Goal: Information Seeking & Learning: Learn about a topic

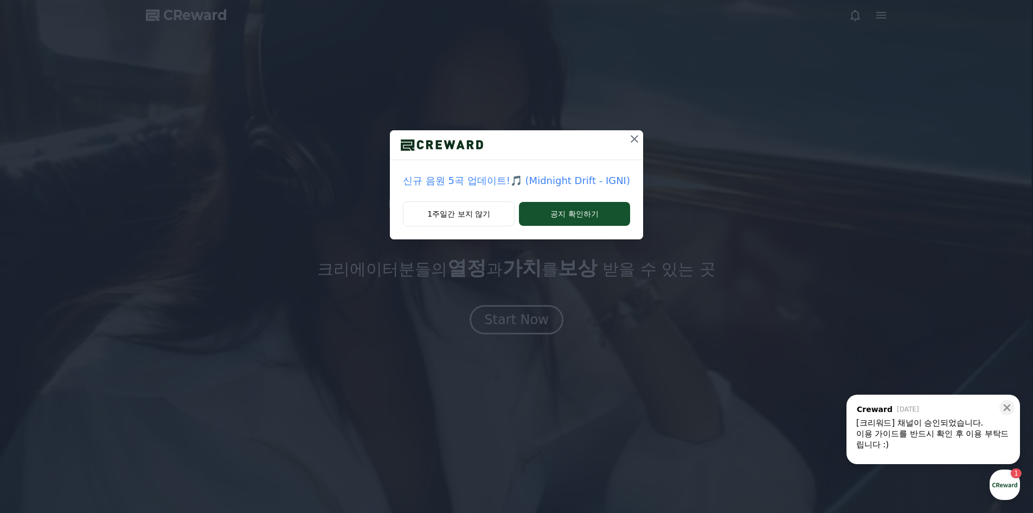
click at [632, 135] on icon at bounding box center [634, 138] width 13 height 13
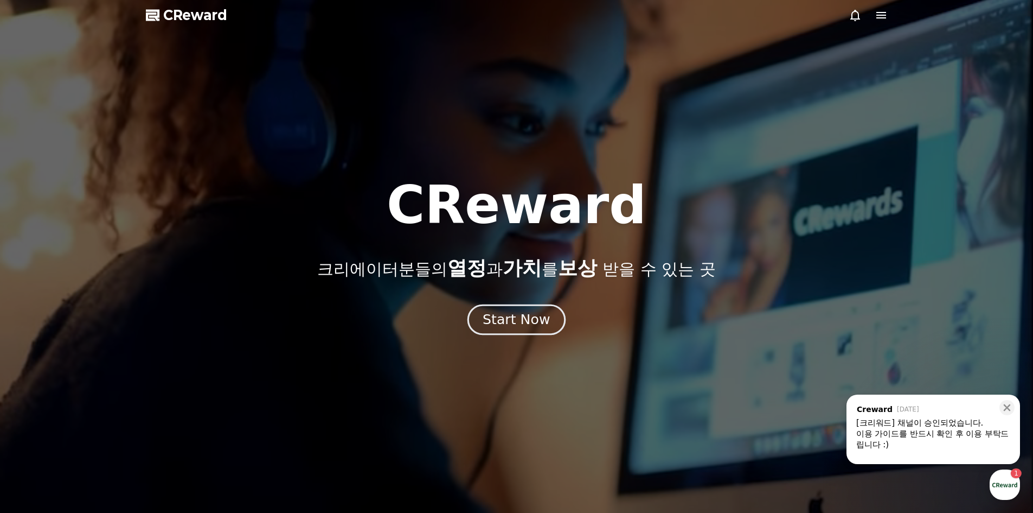
click at [515, 321] on div "Start Now" at bounding box center [516, 319] width 67 height 18
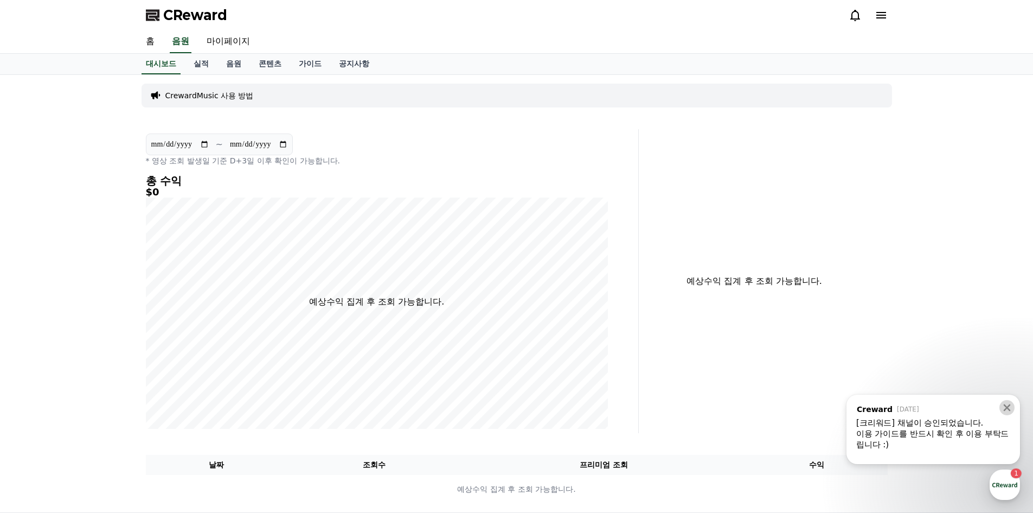
click at [1005, 405] on icon at bounding box center [1007, 407] width 7 height 7
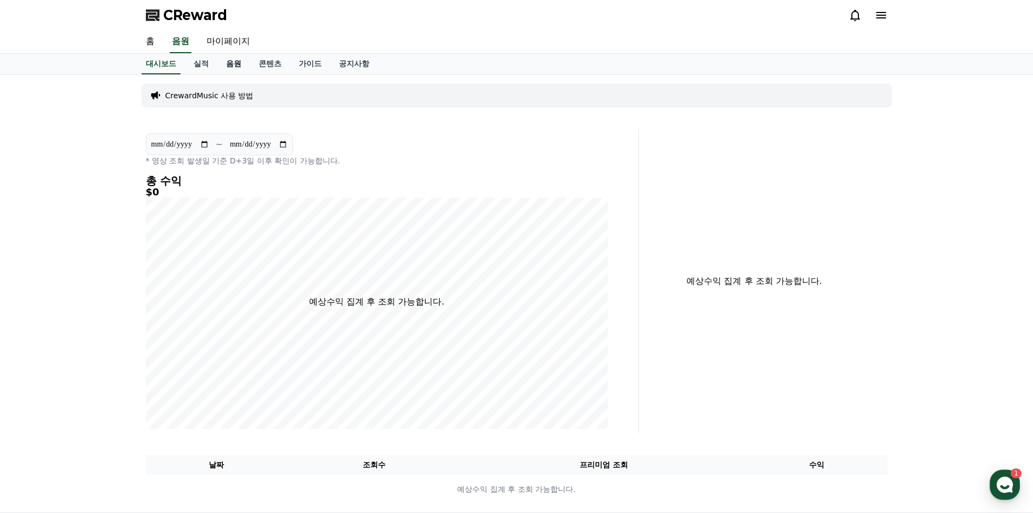
click at [235, 67] on link "음원" at bounding box center [233, 64] width 33 height 21
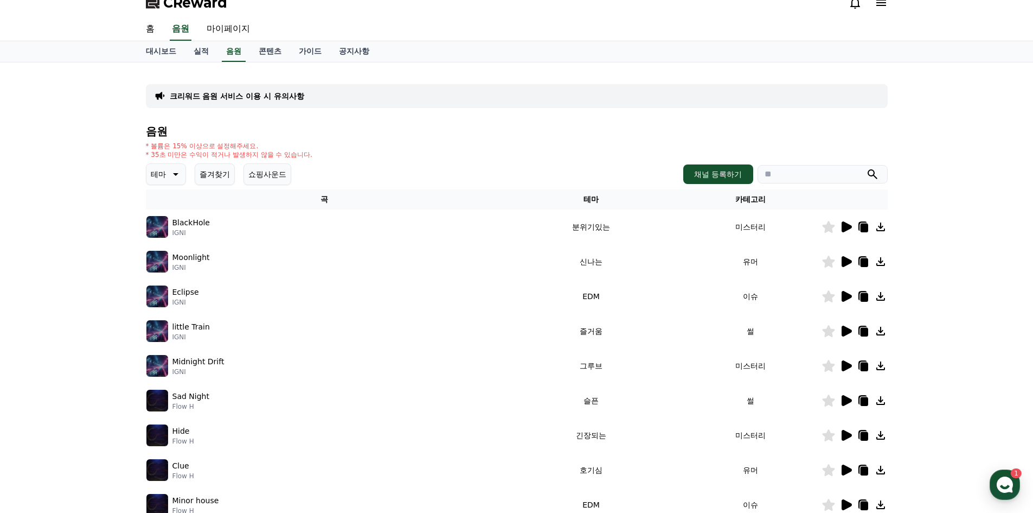
scroll to position [5, 0]
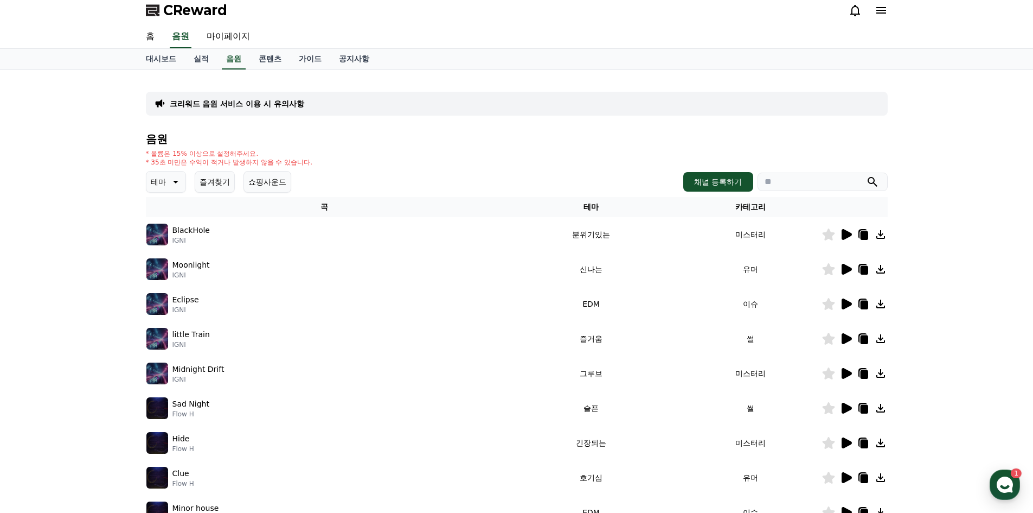
click at [168, 188] on icon at bounding box center [174, 181] width 13 height 13
click at [169, 220] on button "호기심" at bounding box center [163, 213] width 31 height 24
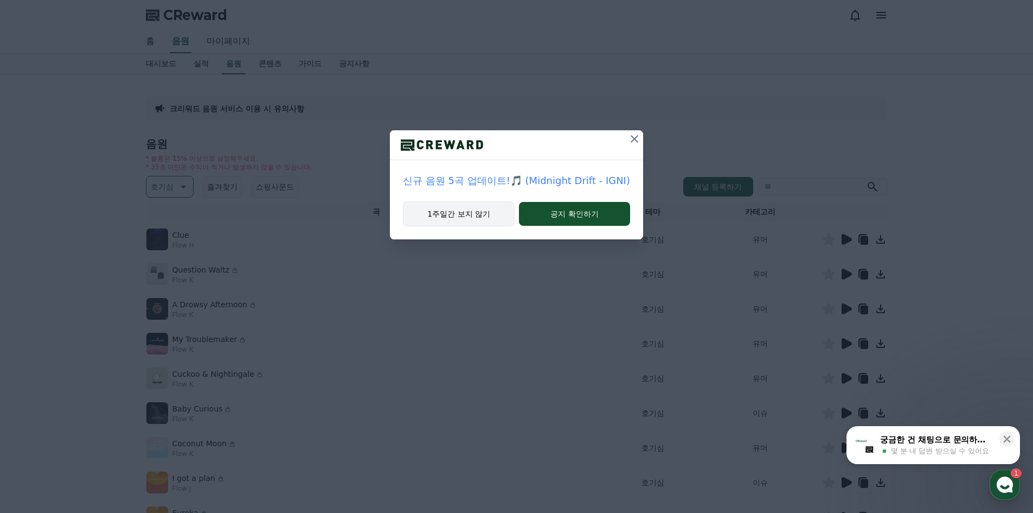
click at [457, 216] on button "1주일간 보지 않기" at bounding box center [459, 213] width 112 height 25
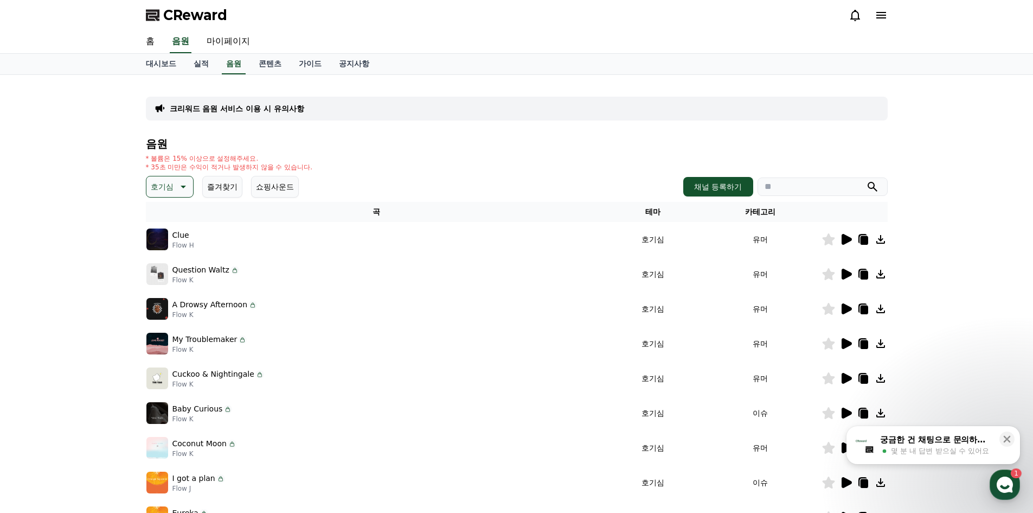
click at [172, 240] on p "Clue" at bounding box center [180, 234] width 17 height 11
click at [176, 236] on p "Clue" at bounding box center [180, 234] width 17 height 11
click at [842, 241] on icon at bounding box center [847, 239] width 10 height 11
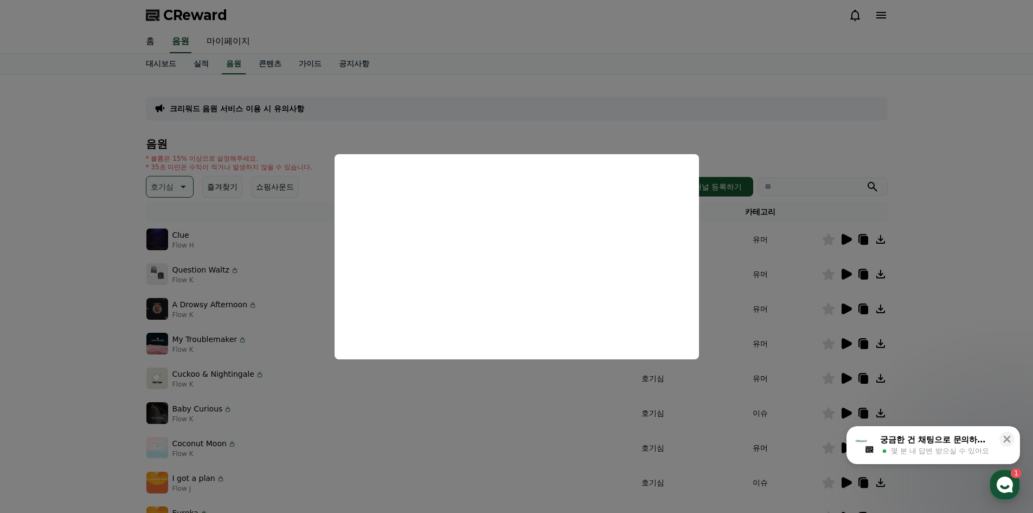
click at [728, 252] on button "close modal" at bounding box center [516, 256] width 1033 height 513
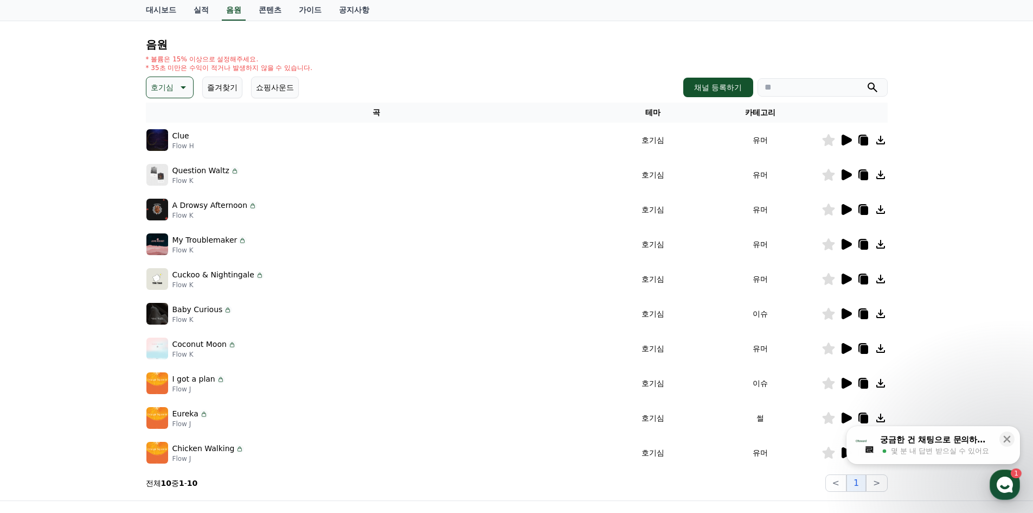
scroll to position [108, 0]
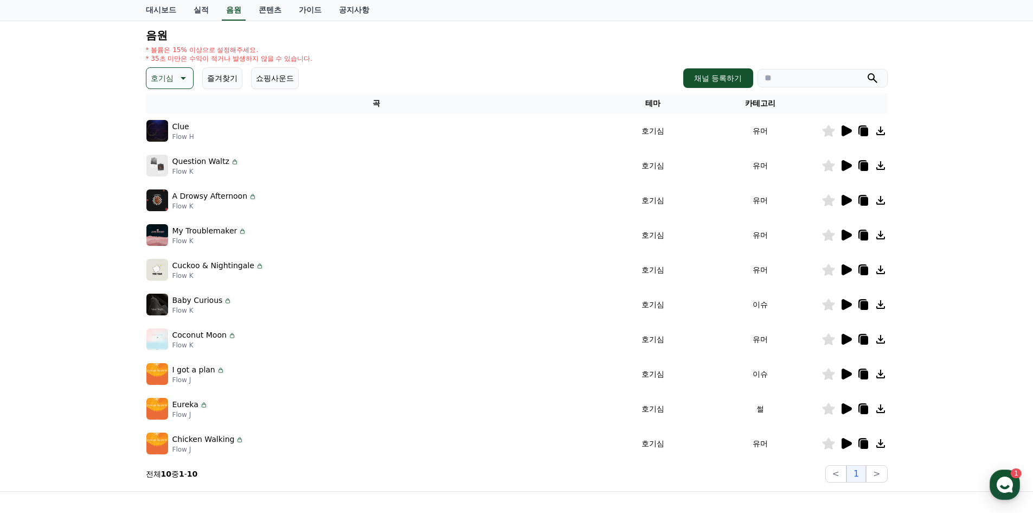
click at [189, 82] on button "호기심" at bounding box center [170, 78] width 48 height 22
click at [163, 169] on button "밝은" at bounding box center [160, 165] width 24 height 24
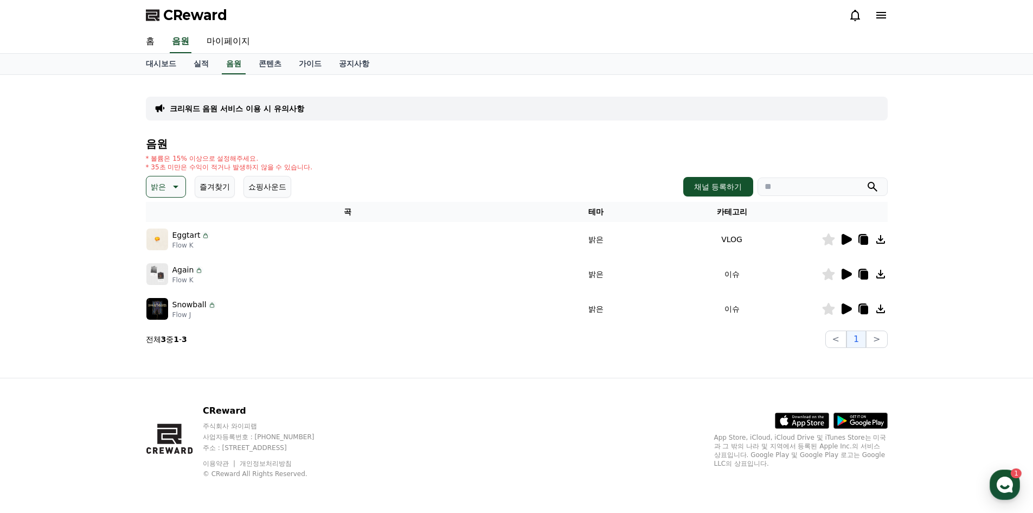
click at [183, 238] on p "Eggtart" at bounding box center [186, 234] width 28 height 11
click at [837, 241] on div at bounding box center [854, 239] width 65 height 13
click at [846, 239] on icon at bounding box center [847, 239] width 10 height 11
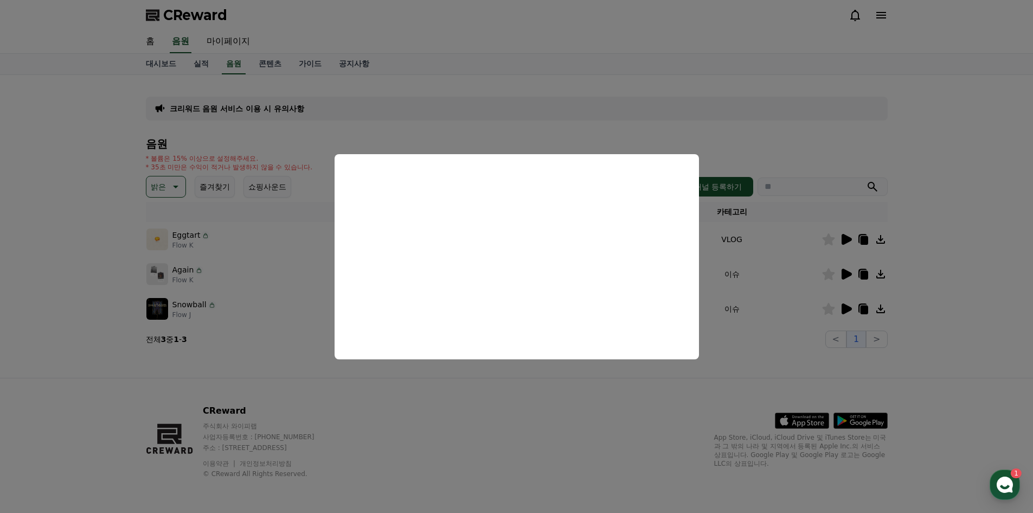
click at [734, 113] on button "close modal" at bounding box center [516, 256] width 1033 height 513
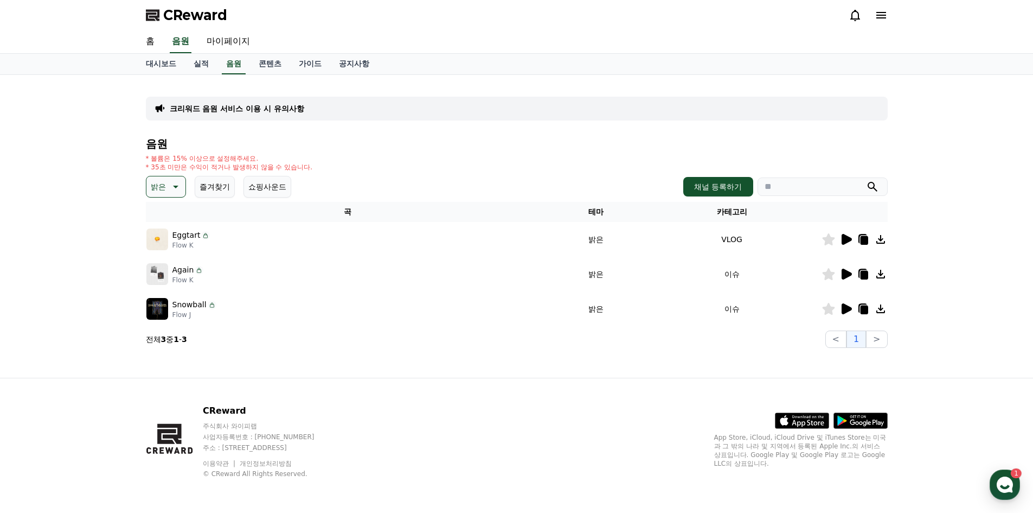
click at [841, 272] on icon at bounding box center [846, 273] width 13 height 13
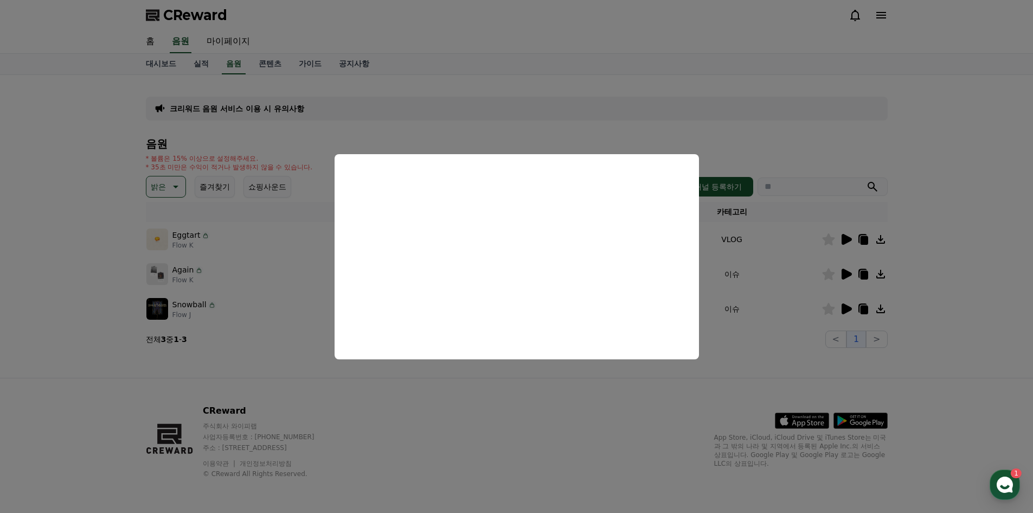
click at [721, 108] on button "close modal" at bounding box center [516, 256] width 1033 height 513
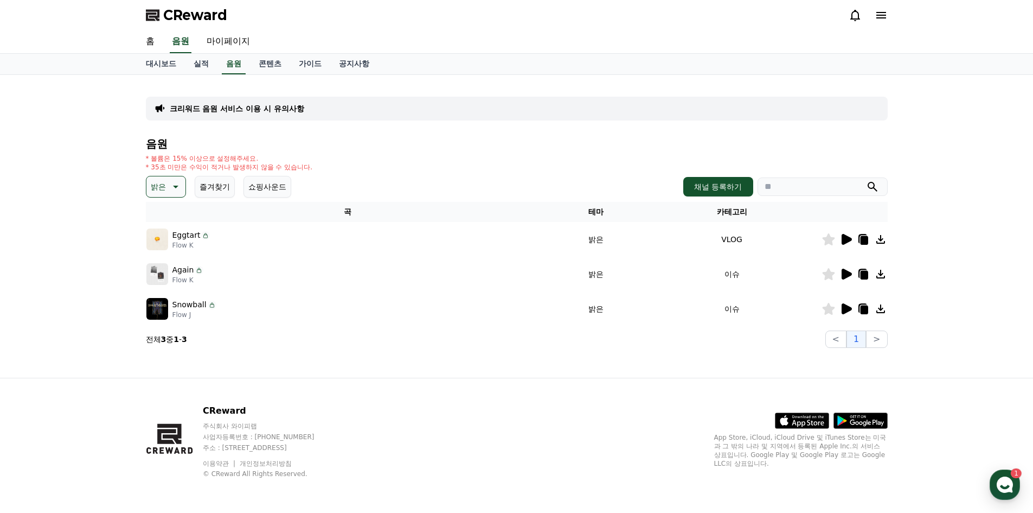
click at [841, 312] on icon at bounding box center [846, 308] width 13 height 13
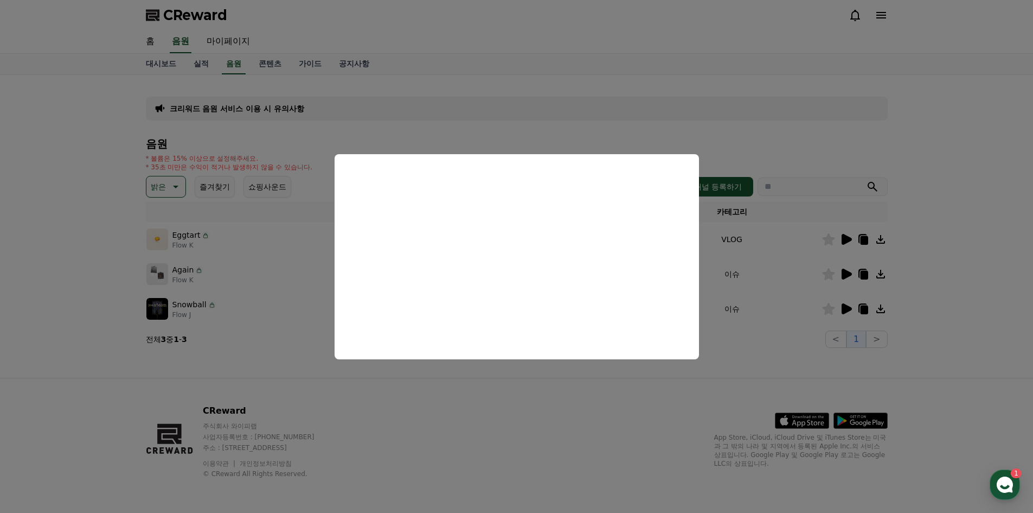
click at [455, 125] on button "close modal" at bounding box center [516, 256] width 1033 height 513
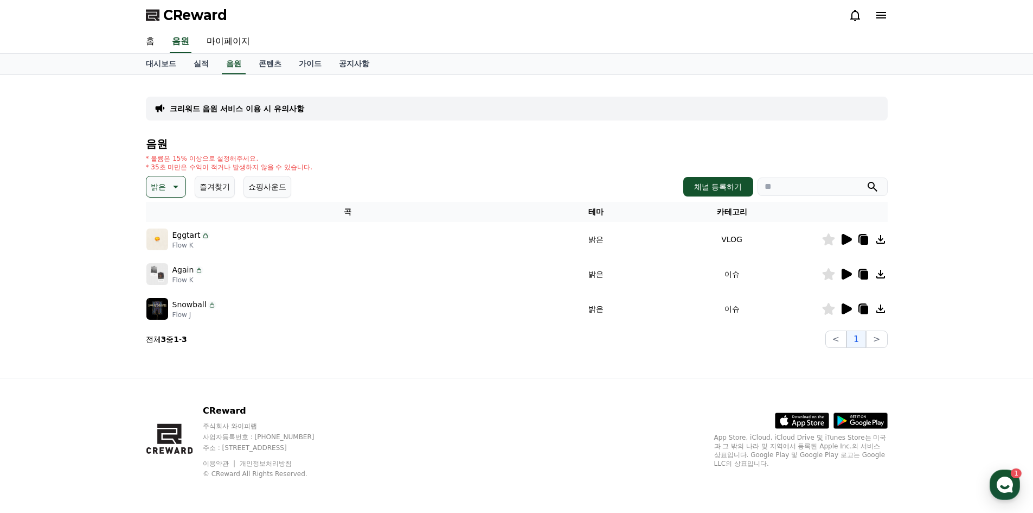
click at [167, 186] on button "밝은" at bounding box center [166, 187] width 40 height 22
click at [163, 278] on button "신나는" at bounding box center [163, 276] width 31 height 24
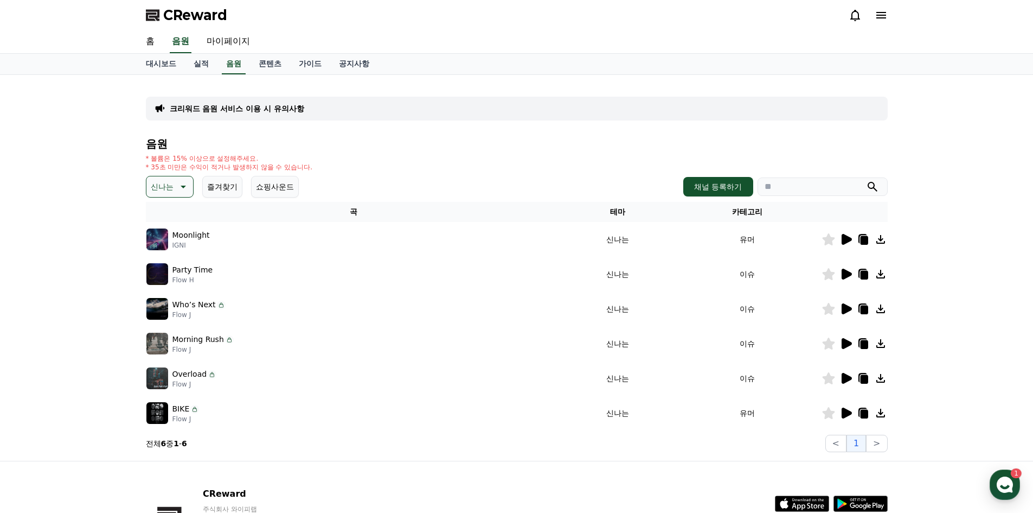
click at [847, 239] on icon at bounding box center [847, 239] width 10 height 11
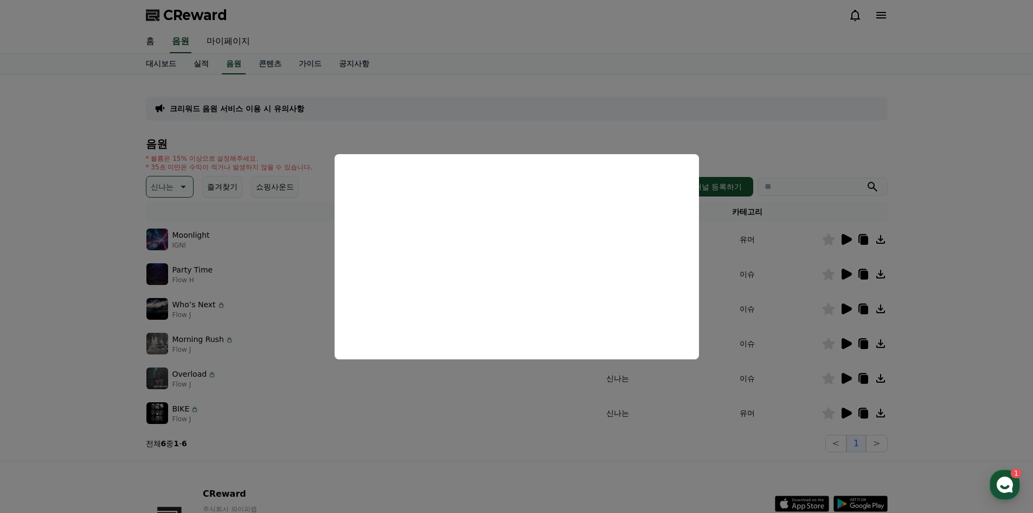
click at [719, 264] on button "close modal" at bounding box center [516, 256] width 1033 height 513
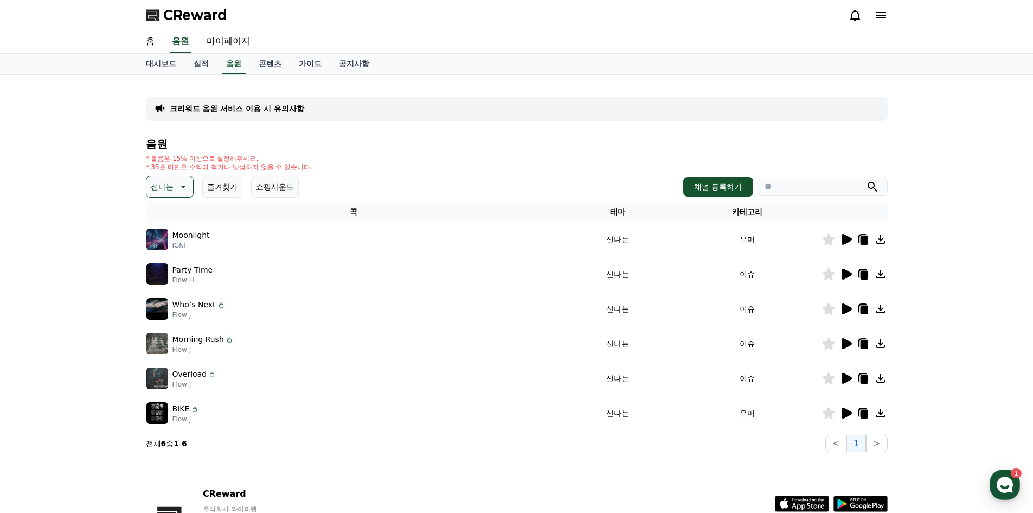
click at [843, 274] on div at bounding box center [854, 273] width 65 height 13
click at [847, 272] on icon at bounding box center [847, 273] width 10 height 11
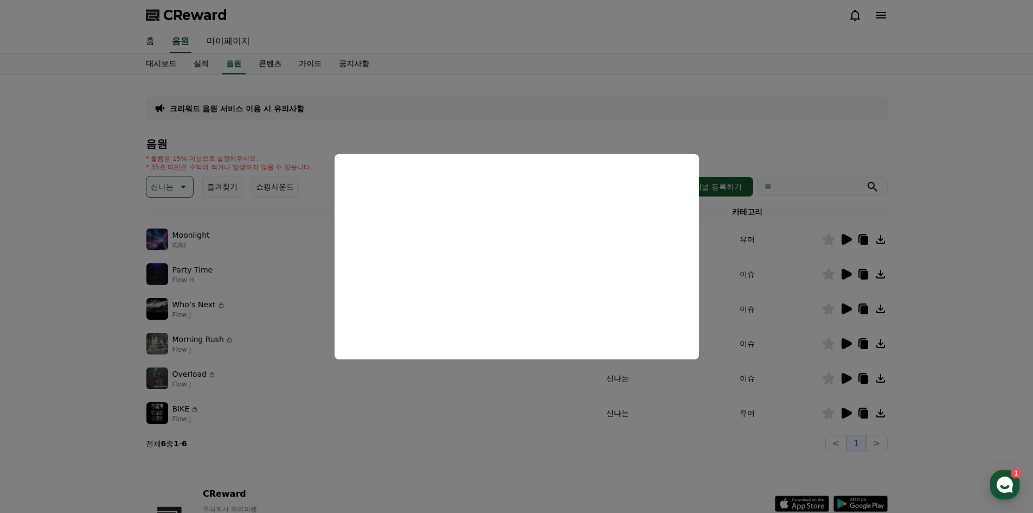
click at [527, 120] on button "close modal" at bounding box center [516, 256] width 1033 height 513
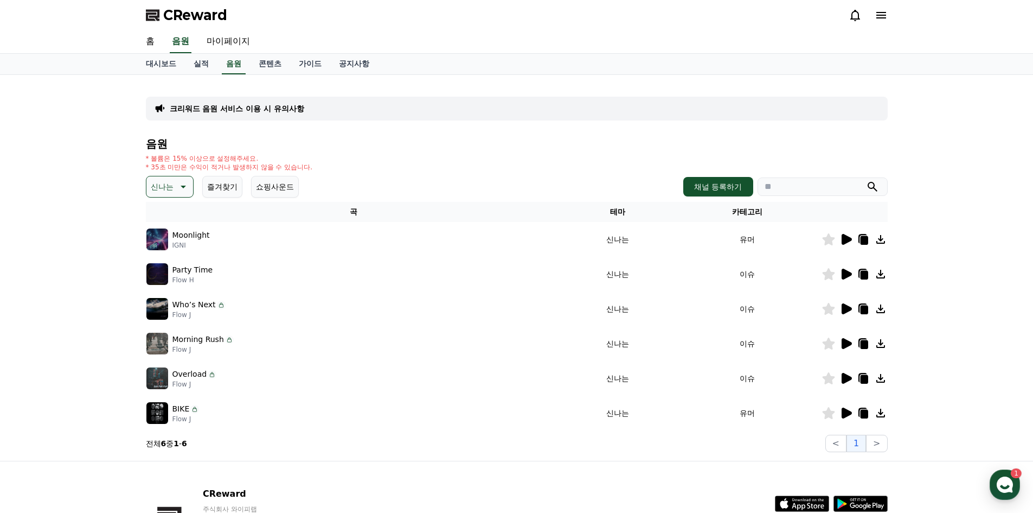
click at [842, 305] on icon at bounding box center [846, 308] width 13 height 13
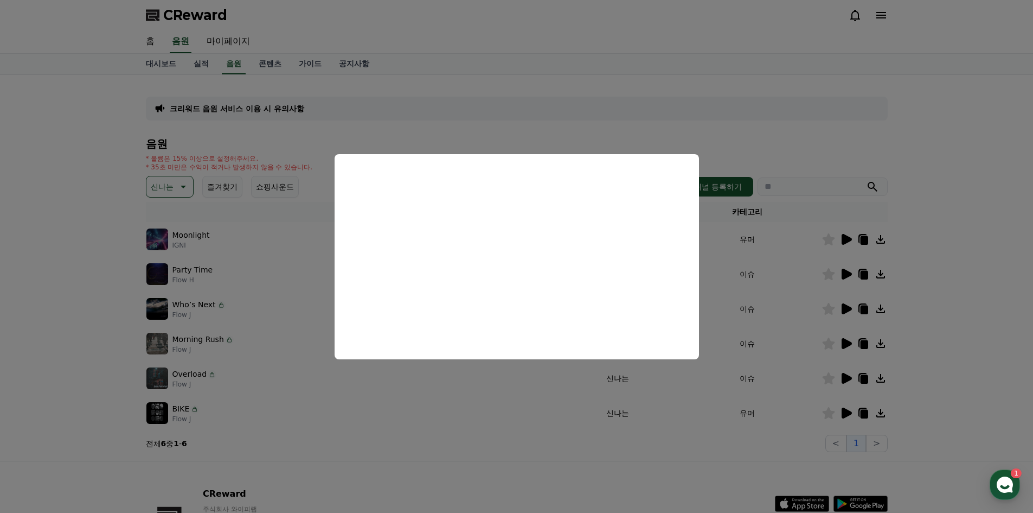
click at [770, 247] on button "close modal" at bounding box center [516, 256] width 1033 height 513
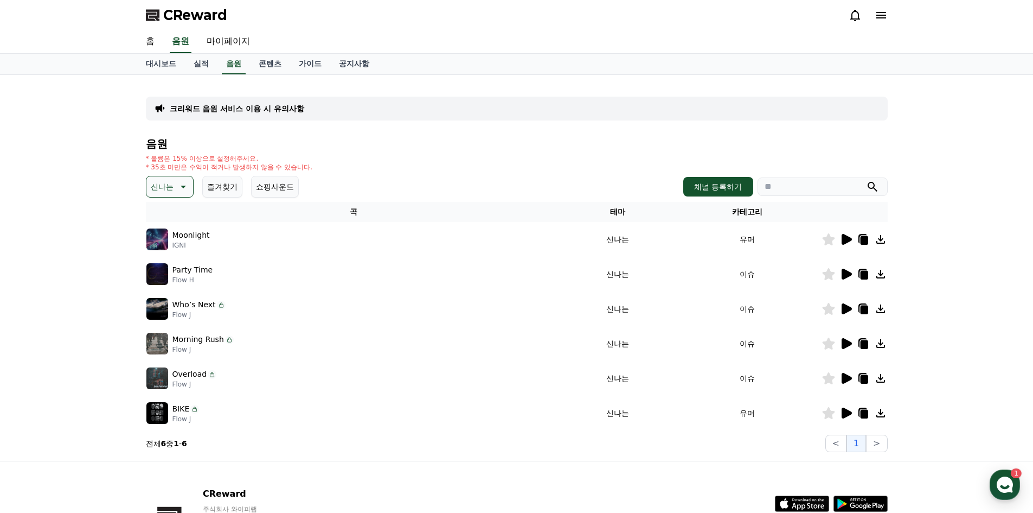
click at [844, 346] on icon at bounding box center [847, 343] width 10 height 11
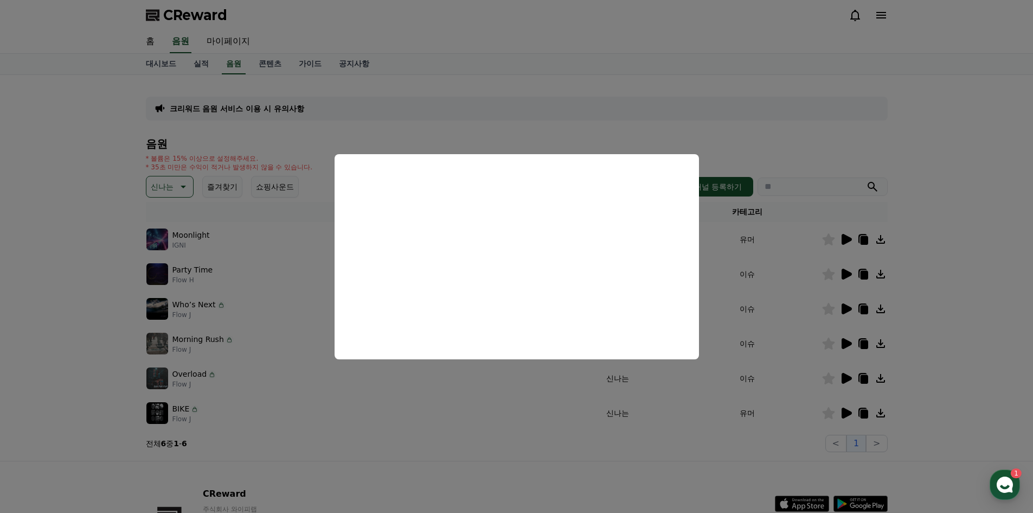
click at [778, 303] on button "close modal" at bounding box center [516, 256] width 1033 height 513
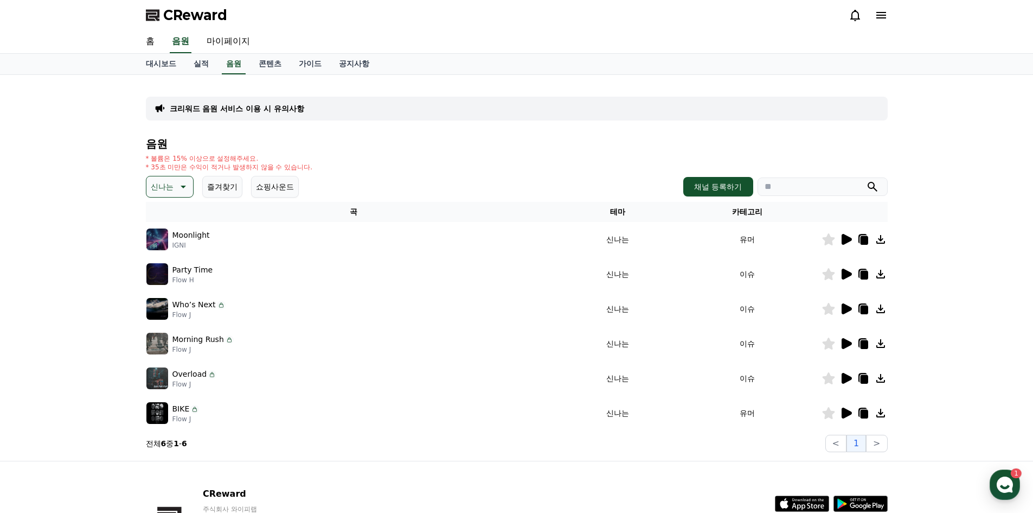
click at [850, 379] on icon at bounding box center [847, 378] width 10 height 11
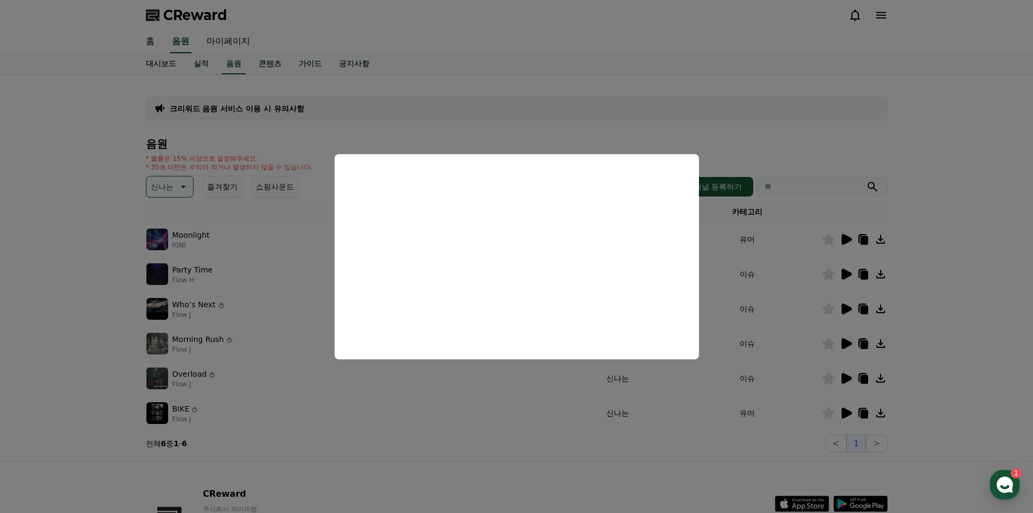
click at [744, 249] on button "close modal" at bounding box center [516, 256] width 1033 height 513
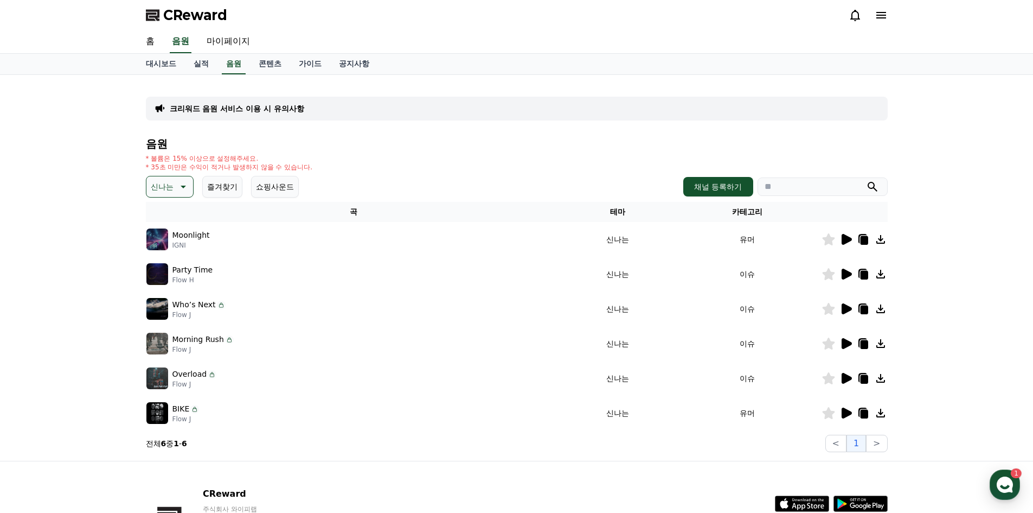
click at [848, 411] on icon at bounding box center [847, 412] width 10 height 11
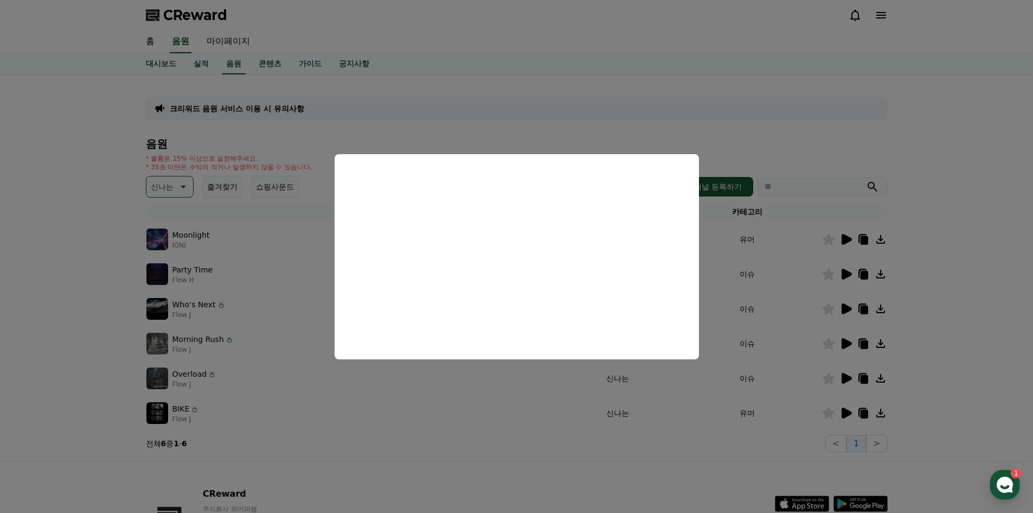
click at [787, 272] on button "close modal" at bounding box center [516, 256] width 1033 height 513
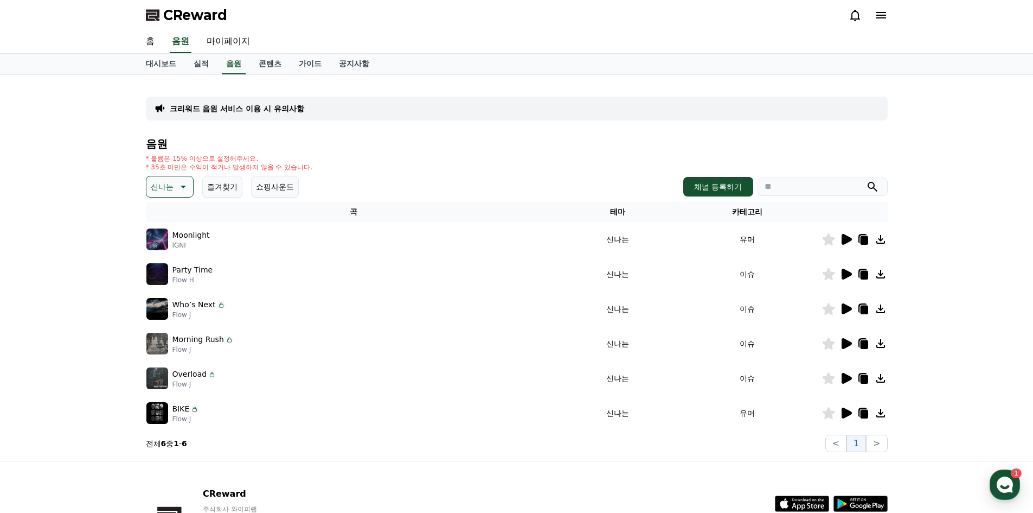
click at [849, 272] on icon at bounding box center [847, 273] width 10 height 11
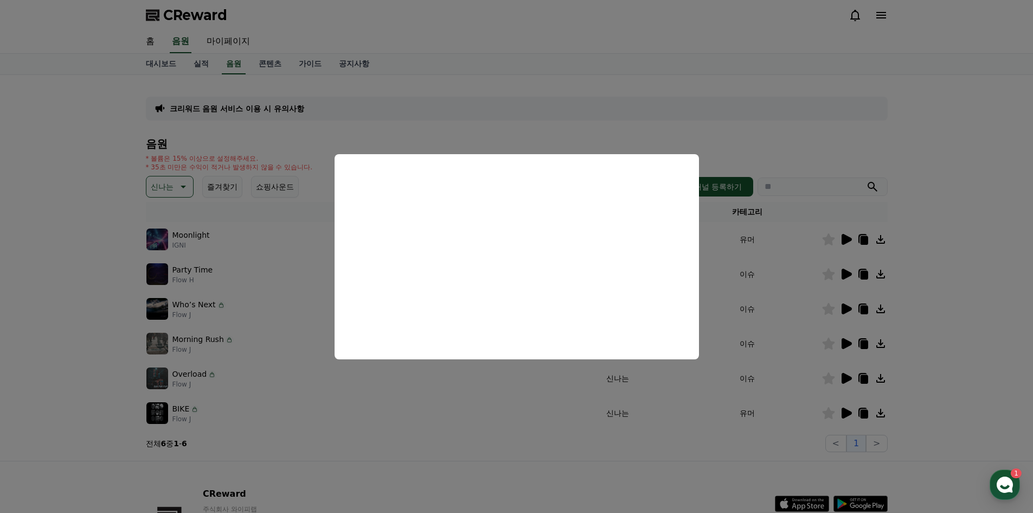
click at [810, 251] on button "close modal" at bounding box center [516, 256] width 1033 height 513
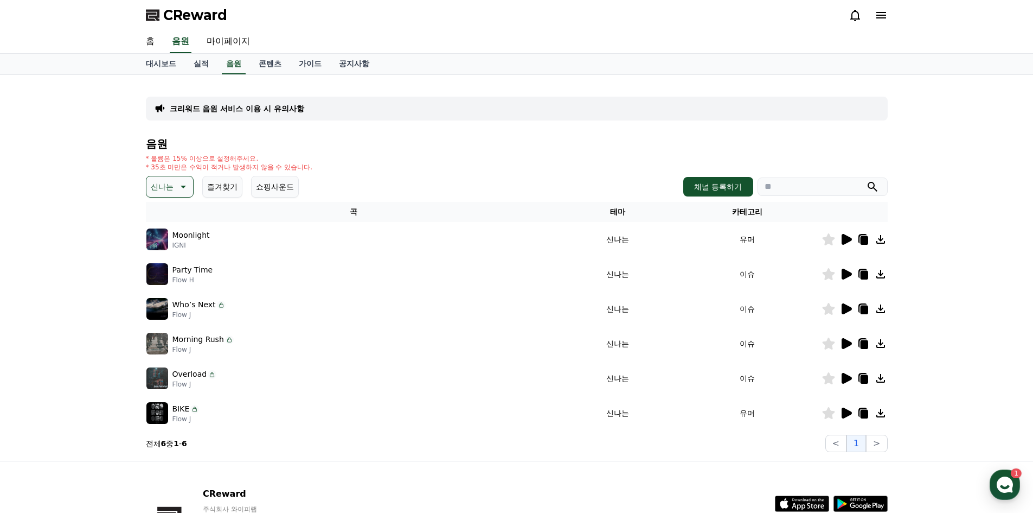
click at [867, 275] on icon at bounding box center [864, 275] width 8 height 9
click at [350, 32] on div "홈 음원 마이페이지" at bounding box center [516, 41] width 759 height 23
click at [212, 19] on span "CReward" at bounding box center [195, 15] width 64 height 17
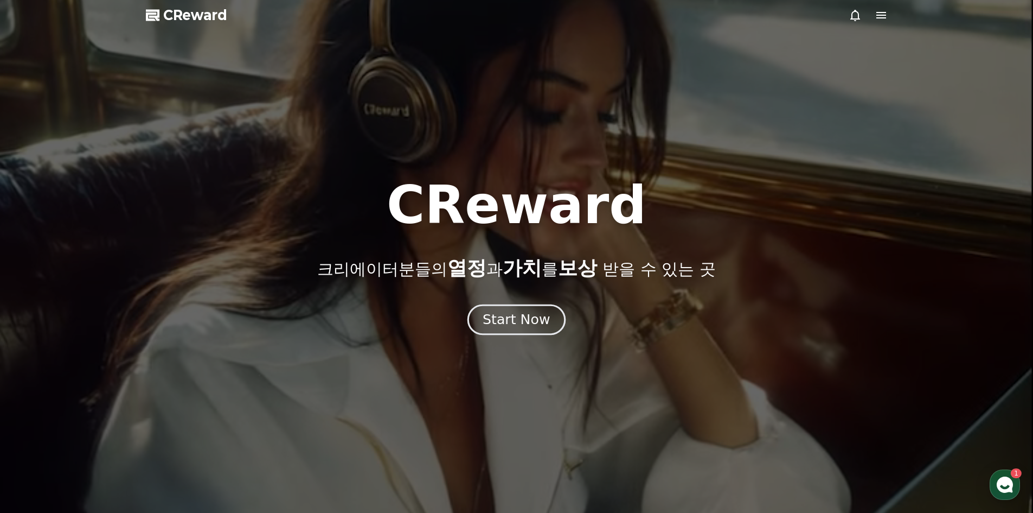
click at [526, 318] on div "Start Now" at bounding box center [516, 319] width 67 height 18
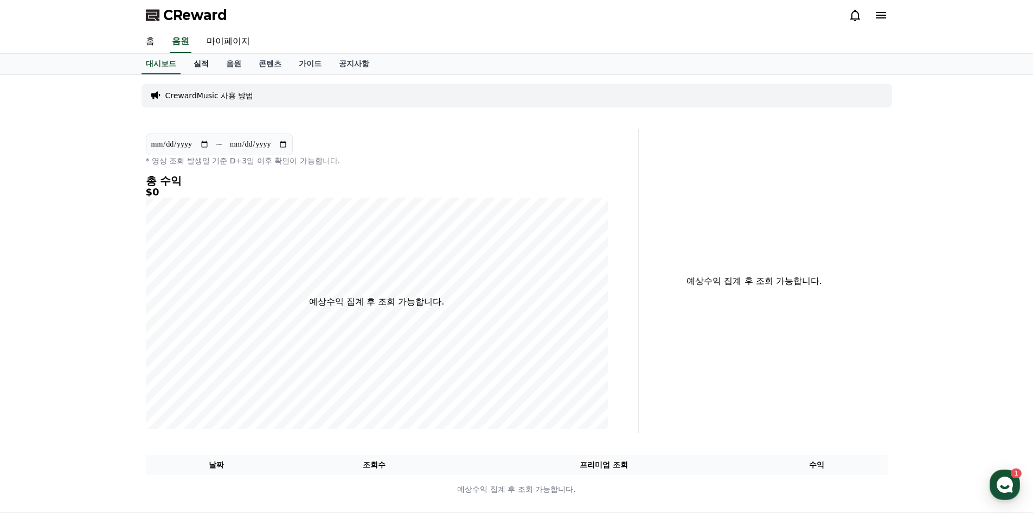
click at [204, 66] on link "실적" at bounding box center [201, 64] width 33 height 21
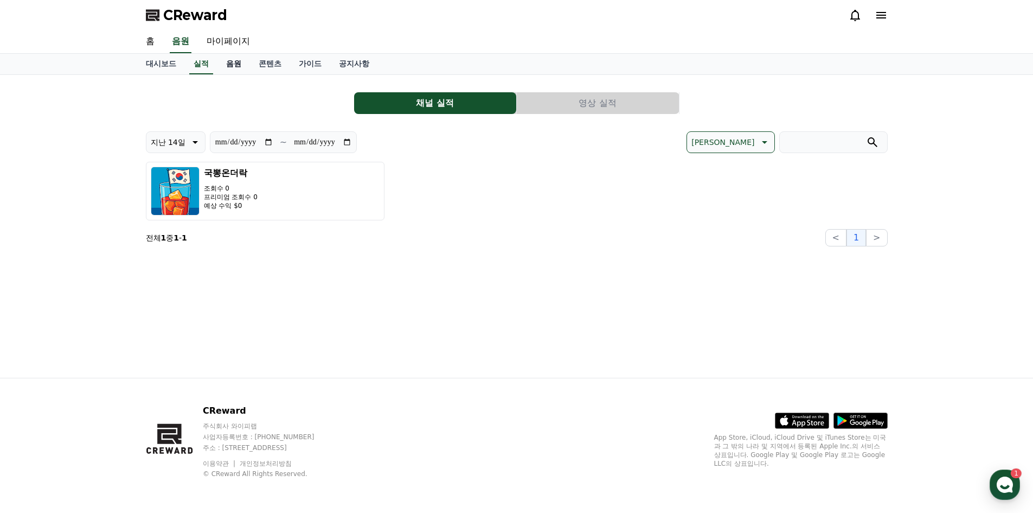
click at [236, 66] on link "음원" at bounding box center [233, 64] width 33 height 21
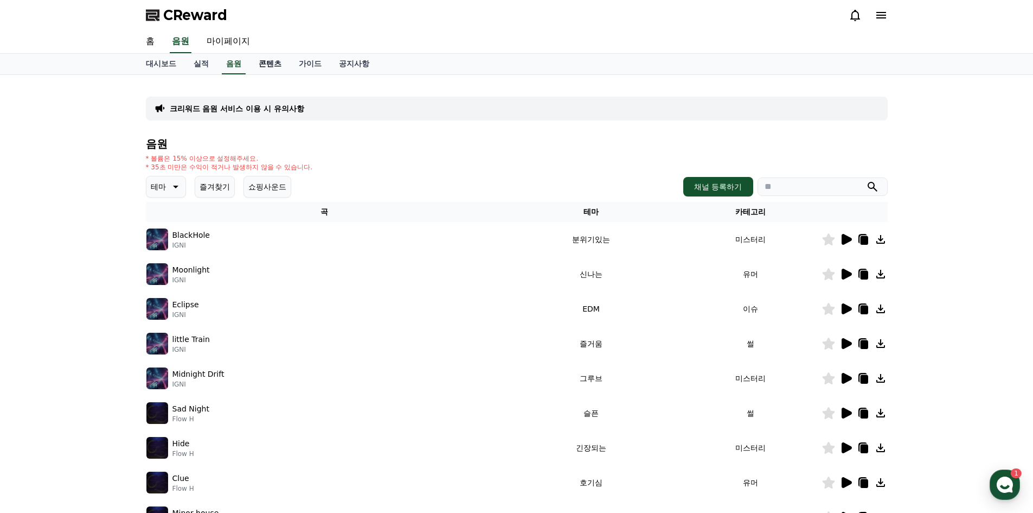
click at [274, 65] on link "콘텐츠" at bounding box center [270, 64] width 40 height 21
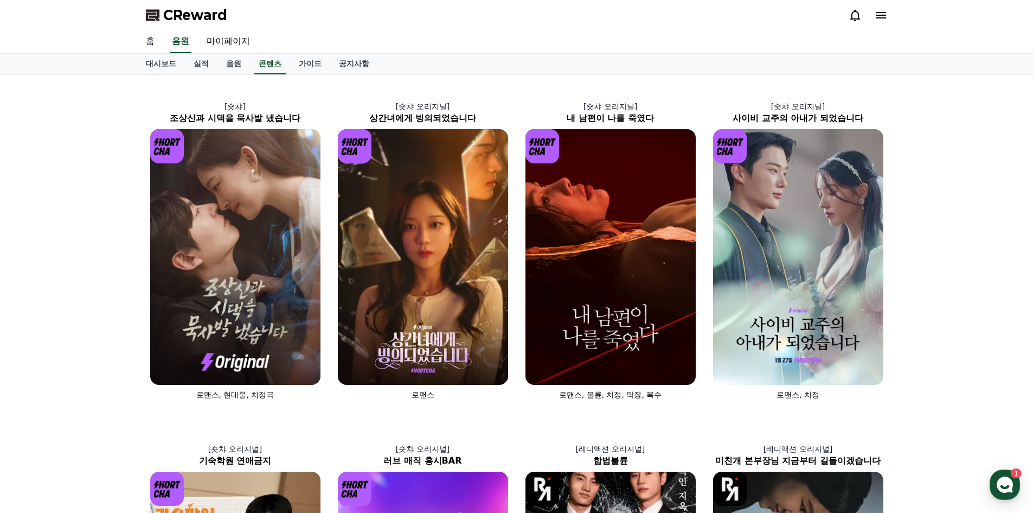
click at [150, 47] on link "홈" at bounding box center [150, 41] width 26 height 23
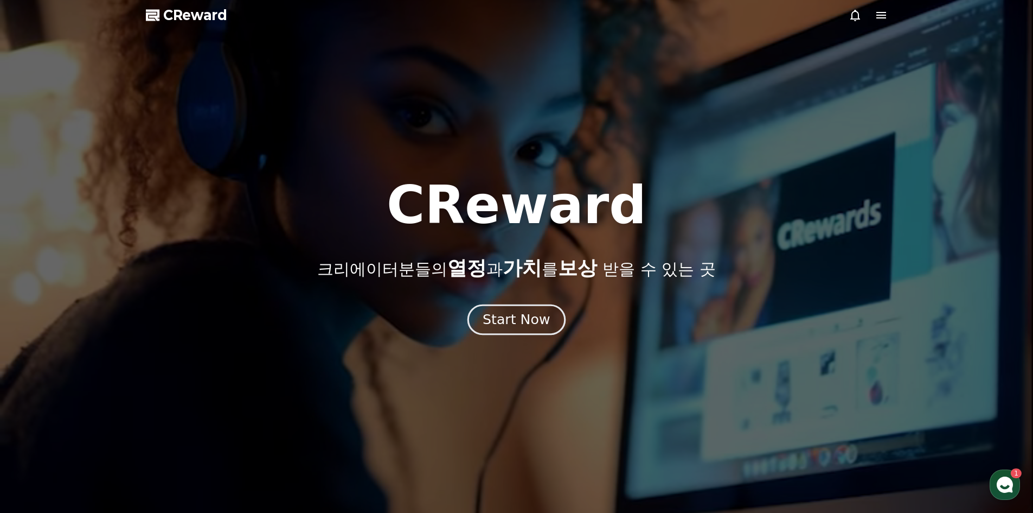
click at [506, 321] on div "Start Now" at bounding box center [516, 319] width 67 height 18
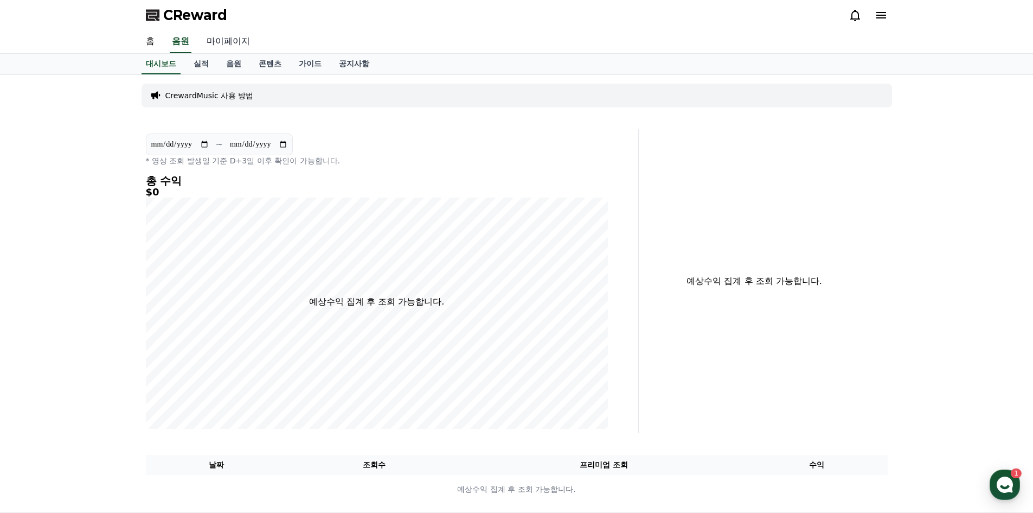
click at [239, 41] on link "마이페이지" at bounding box center [228, 41] width 61 height 23
select select "**********"
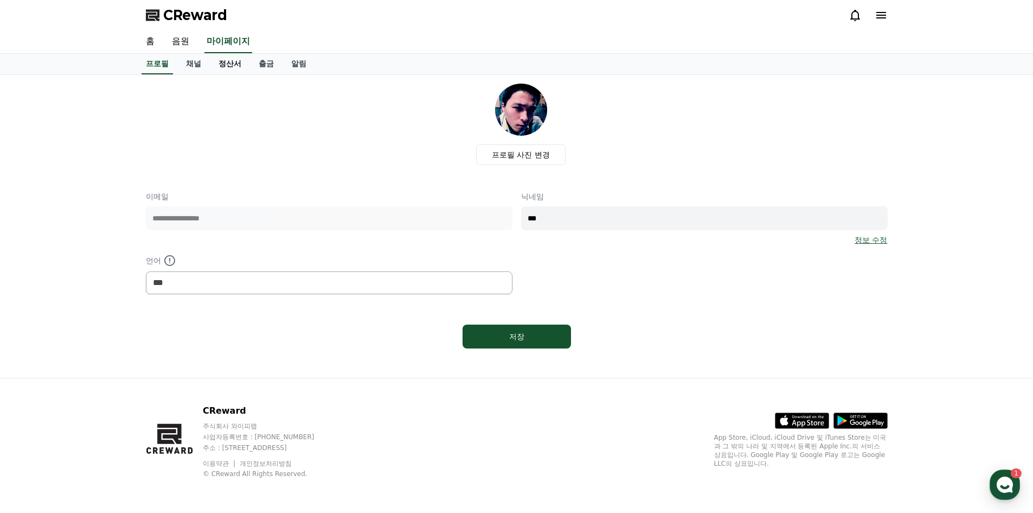
click at [235, 67] on link "정산서" at bounding box center [230, 64] width 40 height 21
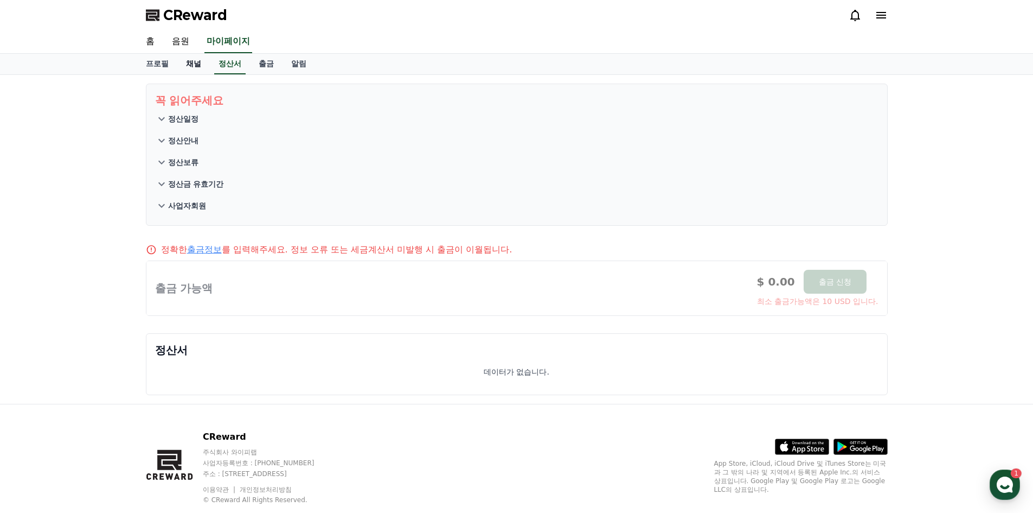
click at [203, 68] on link "채널" at bounding box center [193, 64] width 33 height 21
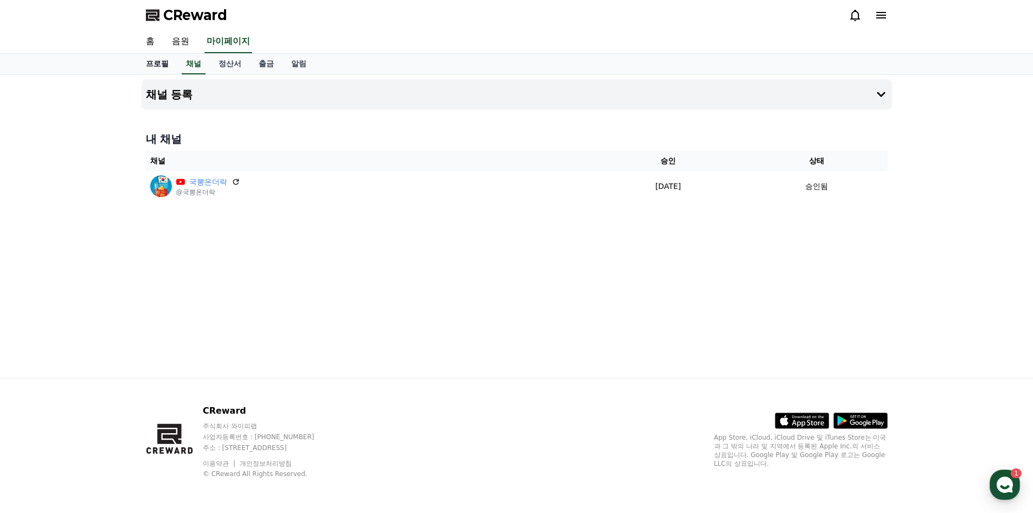
click at [159, 63] on link "프로필" at bounding box center [157, 64] width 40 height 21
select select "**********"
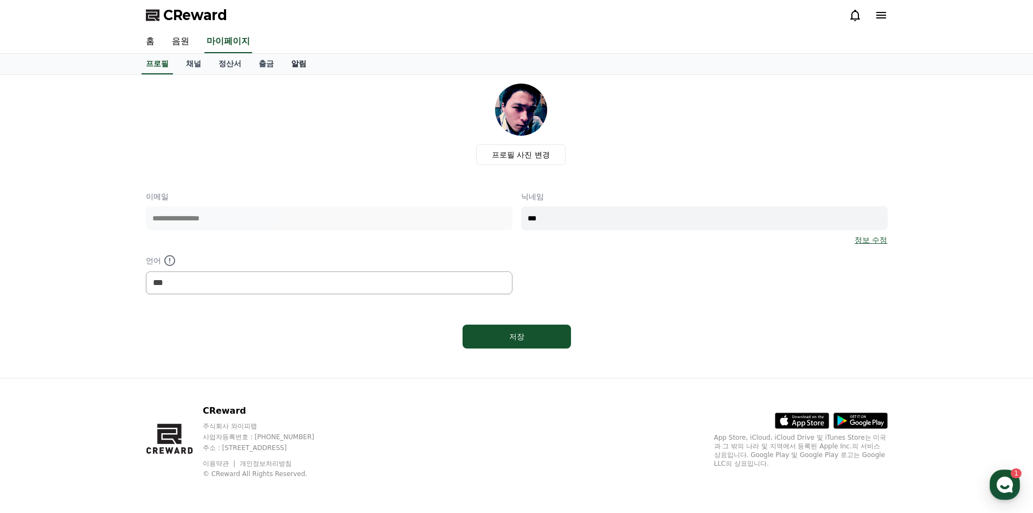
click at [296, 66] on link "알림" at bounding box center [299, 64] width 33 height 21
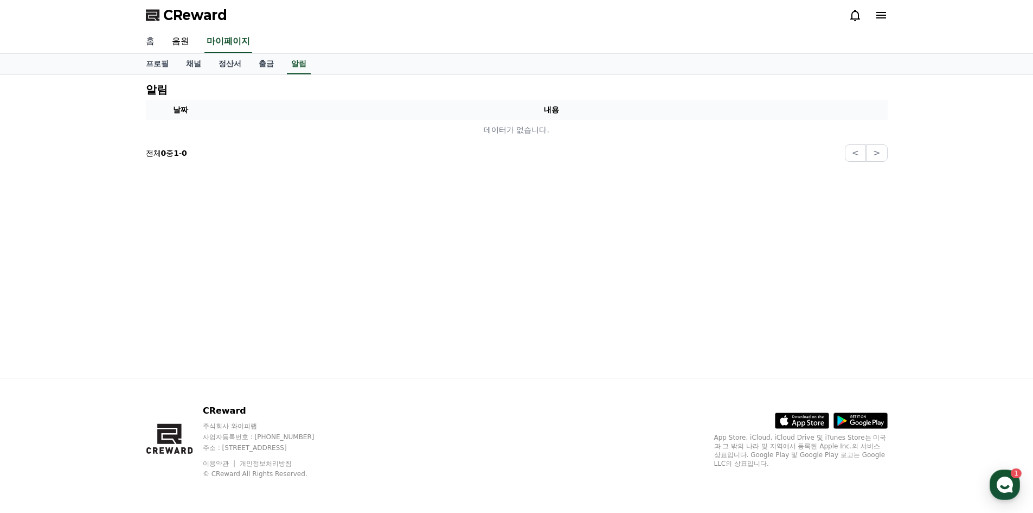
click at [155, 40] on link "홈" at bounding box center [150, 41] width 26 height 23
